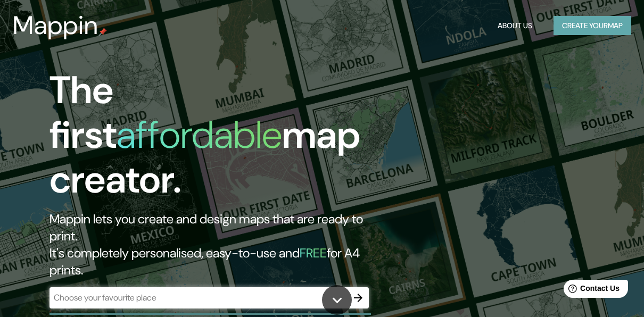
click at [576, 21] on button "Create your map" at bounding box center [592, 26] width 78 height 20
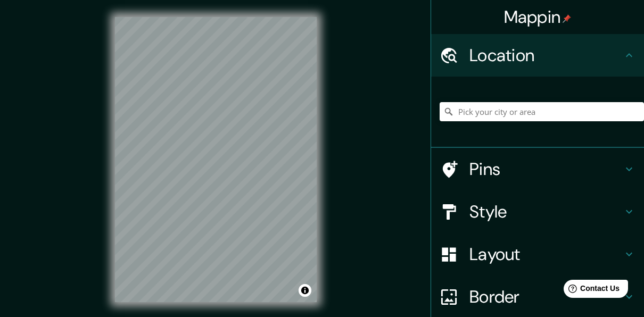
click at [547, 59] on h4 "Location" at bounding box center [545, 55] width 153 height 21
click at [524, 112] on input "Pick your city or area" at bounding box center [541, 111] width 204 height 19
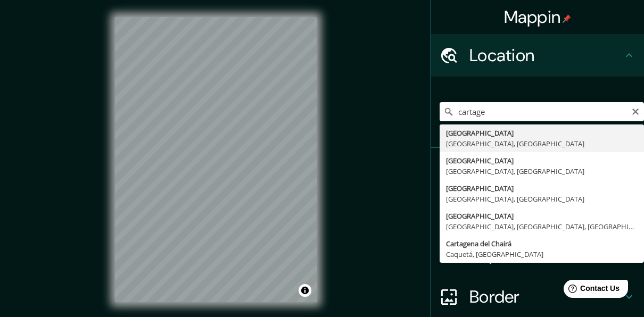
type input "[GEOGRAPHIC_DATA], [GEOGRAPHIC_DATA], [GEOGRAPHIC_DATA]"
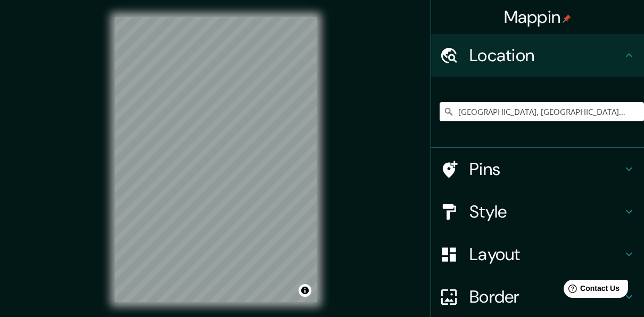
click at [251, 148] on div "Mappin Location [GEOGRAPHIC_DATA], [GEOGRAPHIC_DATA], [GEOGRAPHIC_DATA] Pins St…" at bounding box center [322, 168] width 644 height 336
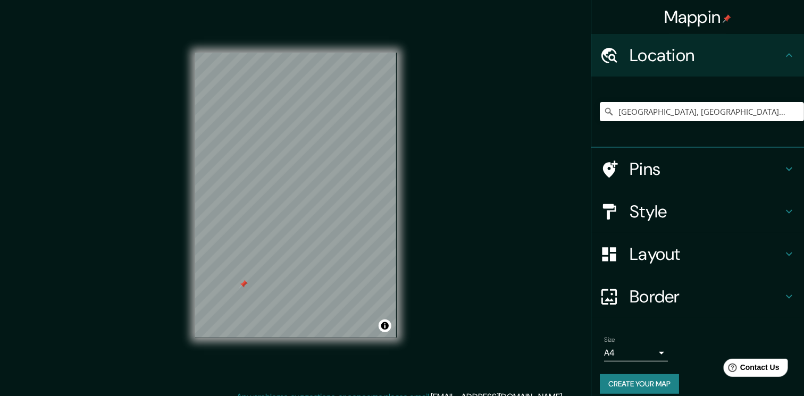
drag, startPoint x: 624, startPoint y: 0, endPoint x: 471, endPoint y: 227, distance: 274.0
click at [471, 227] on div "Mappin Location [GEOGRAPHIC_DATA], [GEOGRAPHIC_DATA], [GEOGRAPHIC_DATA] Pins St…" at bounding box center [402, 204] width 804 height 408
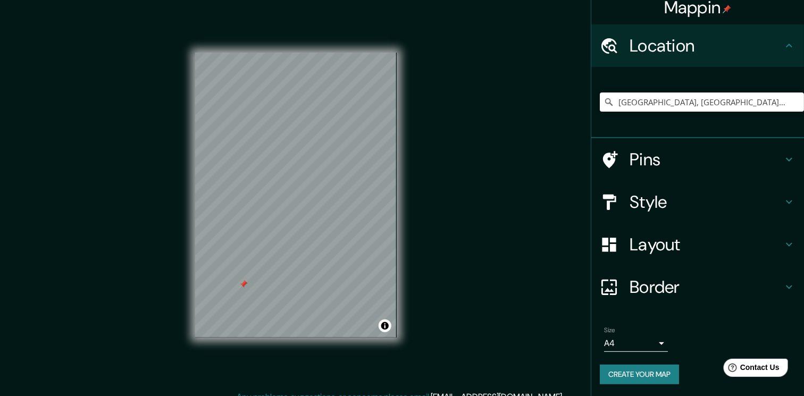
click at [643, 202] on icon at bounding box center [789, 203] width 6 height 4
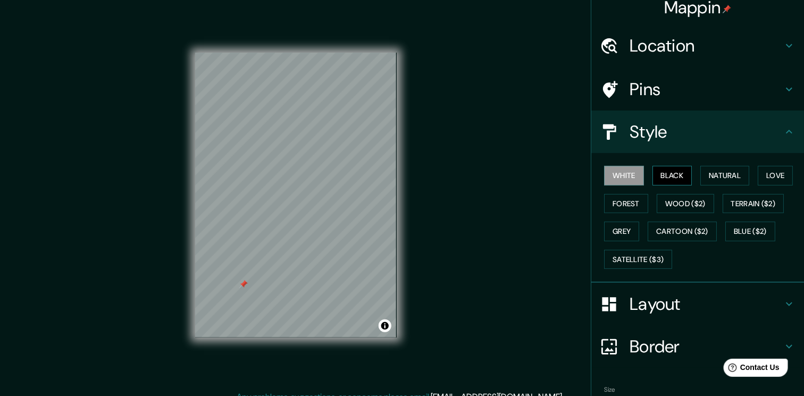
click at [643, 175] on button "Black" at bounding box center [673, 176] width 40 height 20
click at [643, 175] on button "Natural" at bounding box center [725, 176] width 49 height 20
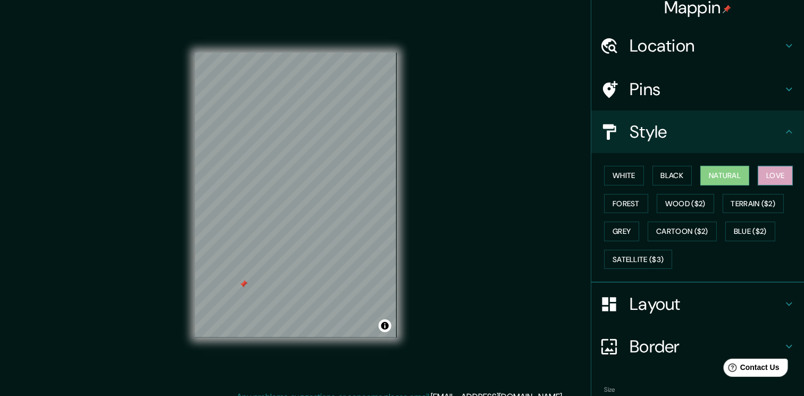
click at [643, 177] on button "Love" at bounding box center [775, 176] width 35 height 20
click at [612, 201] on button "Forest" at bounding box center [626, 204] width 44 height 20
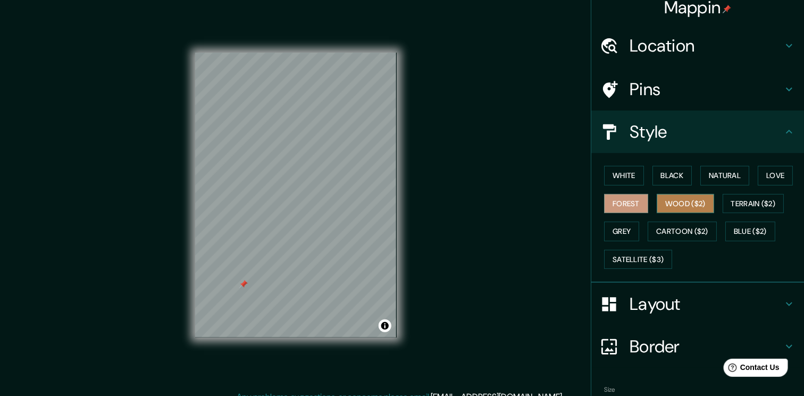
click at [643, 203] on button "Wood ($2)" at bounding box center [685, 204] width 57 height 20
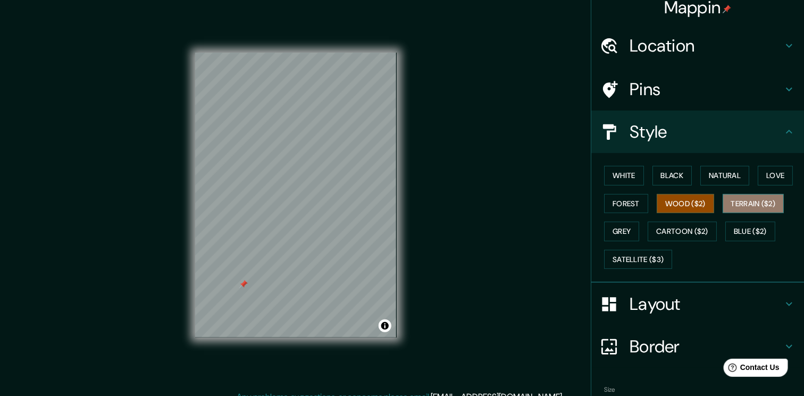
click at [643, 201] on button "Terrain ($2)" at bounding box center [754, 204] width 62 height 20
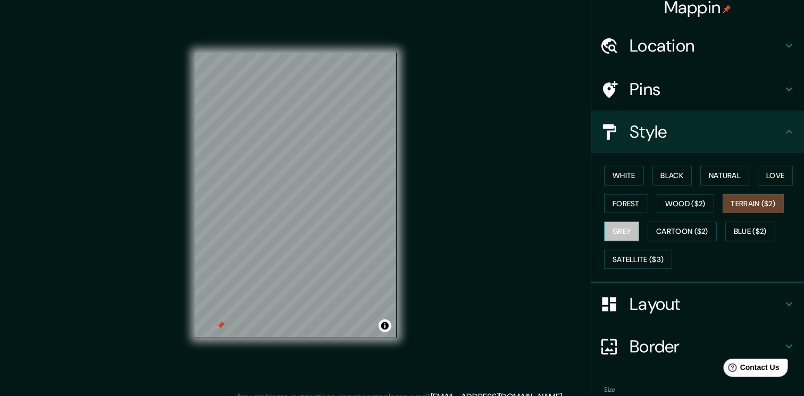
click at [612, 231] on button "Grey" at bounding box center [621, 232] width 35 height 20
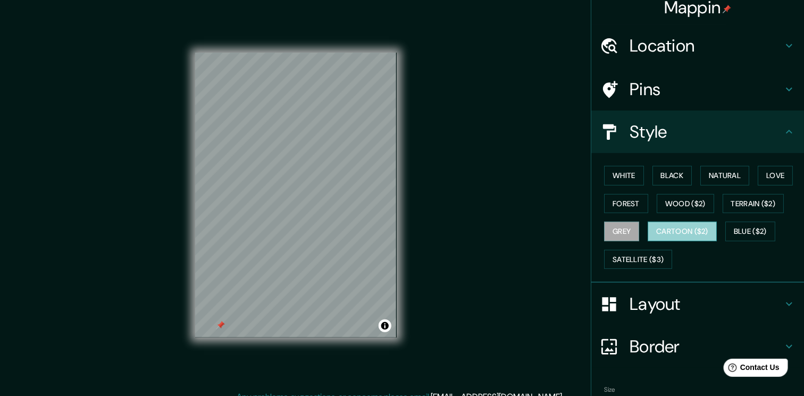
click at [643, 232] on button "Cartoon ($2)" at bounding box center [682, 232] width 69 height 20
click at [643, 235] on button "Blue ($2)" at bounding box center [751, 232] width 50 height 20
